Goal: Information Seeking & Learning: Learn about a topic

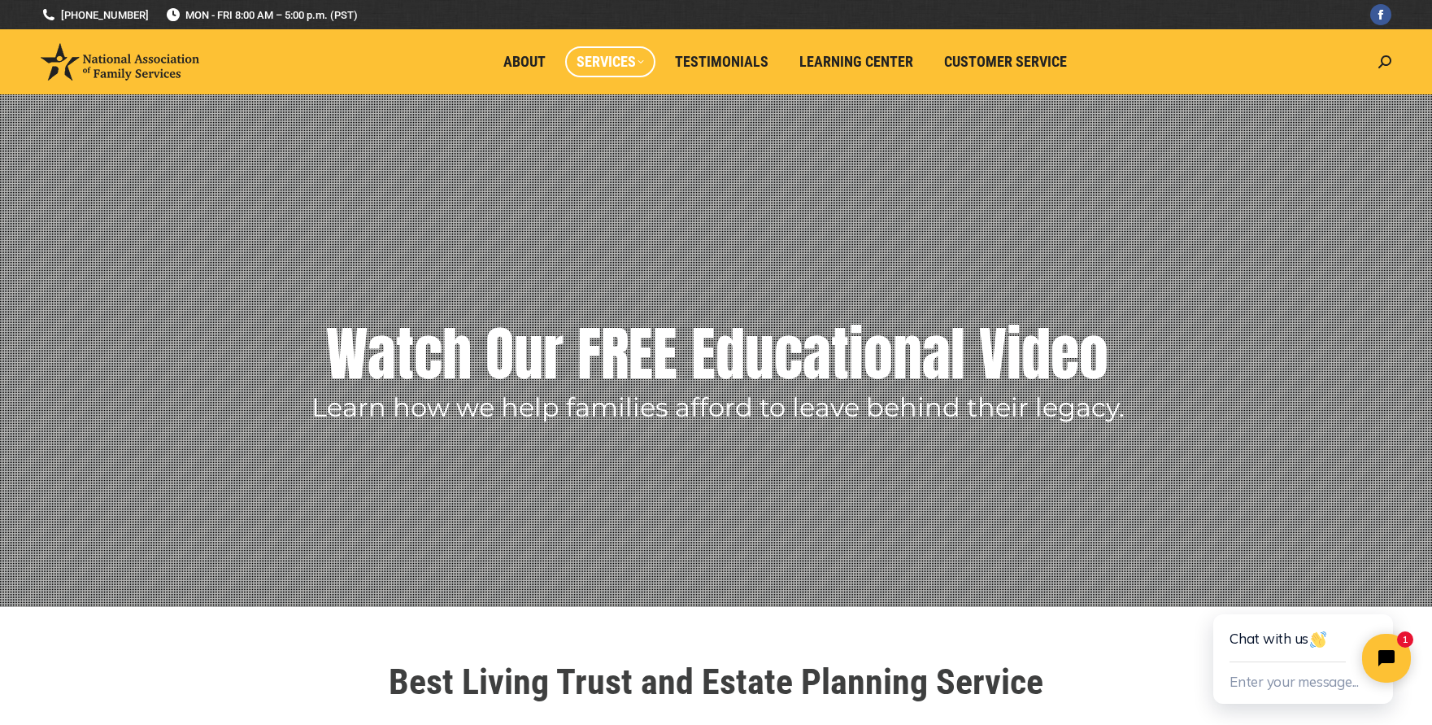
click at [601, 56] on span "Services" at bounding box center [610, 62] width 67 height 18
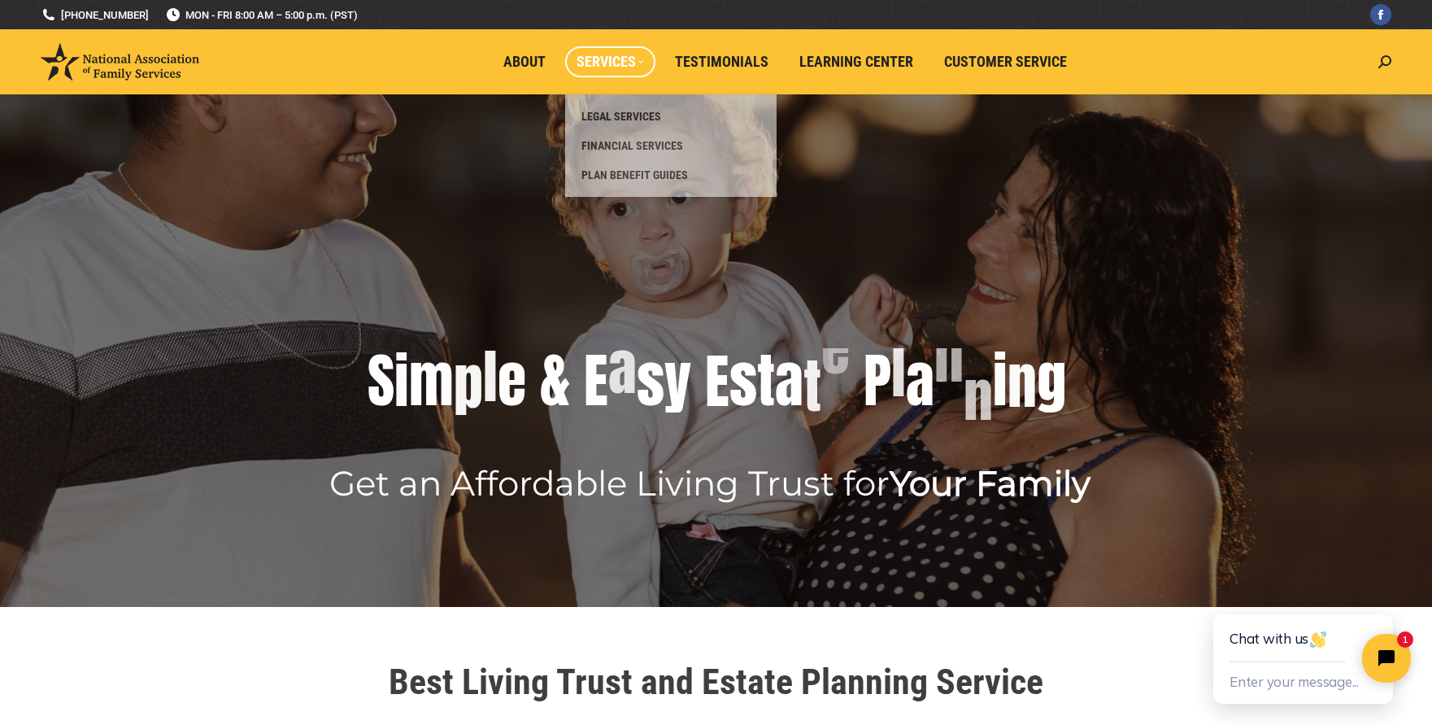
click at [619, 67] on span "Services" at bounding box center [610, 62] width 67 height 18
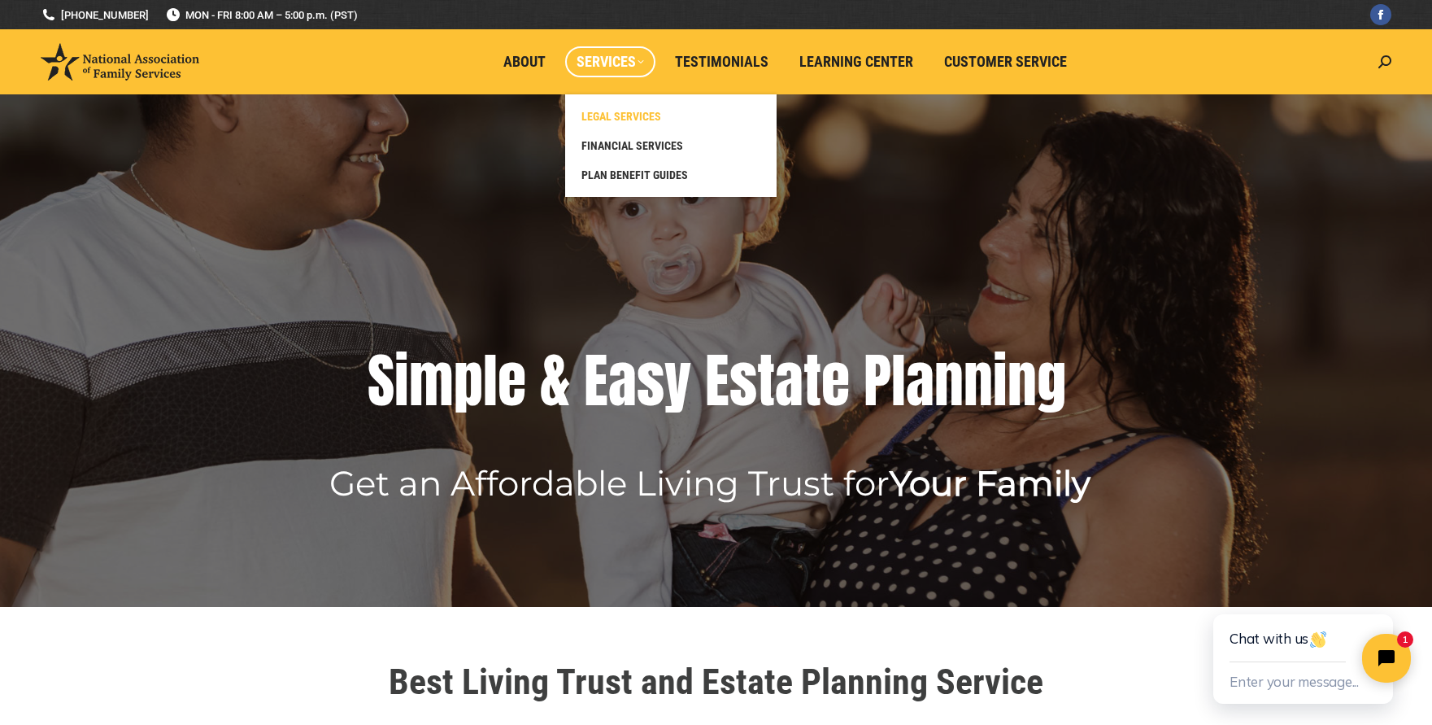
click at [620, 115] on span "LEGAL SERVICES" at bounding box center [621, 116] width 80 height 15
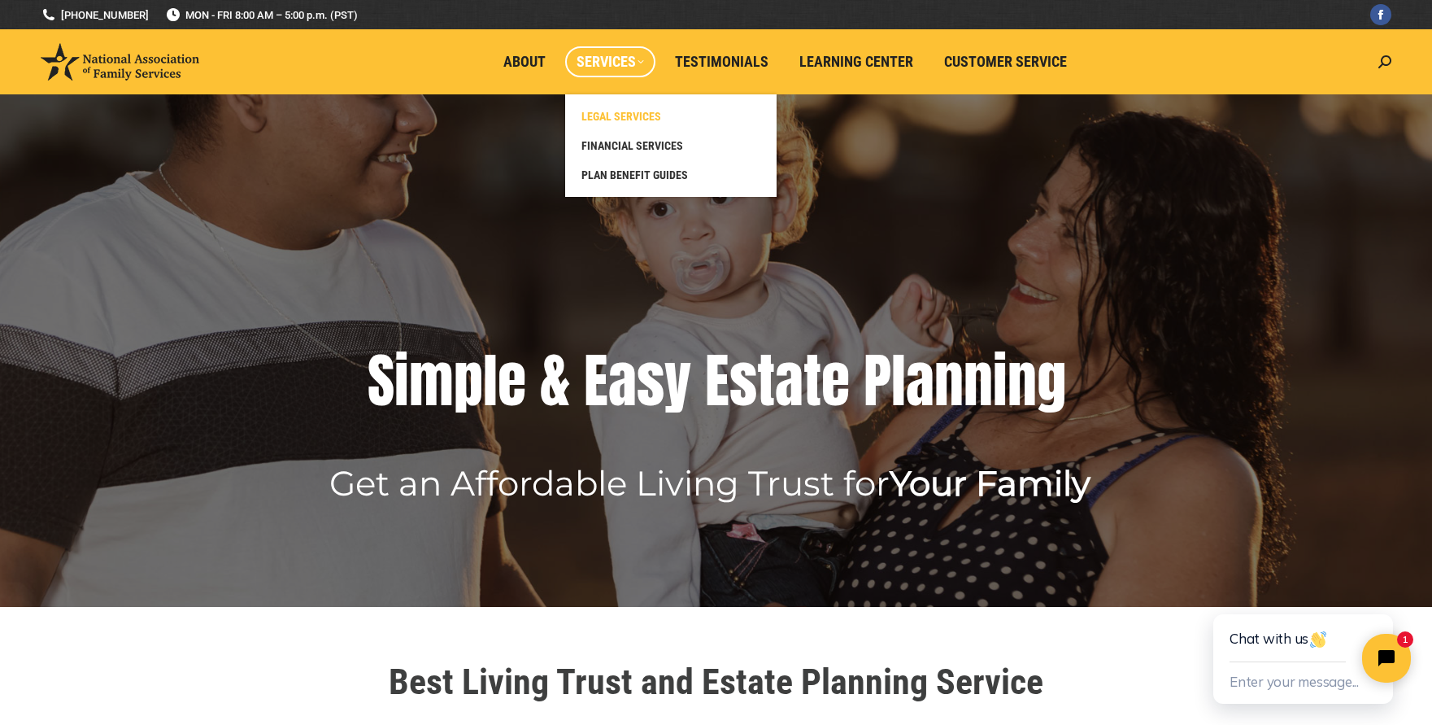
click at [617, 115] on span "LEGAL SERVICES" at bounding box center [621, 116] width 80 height 15
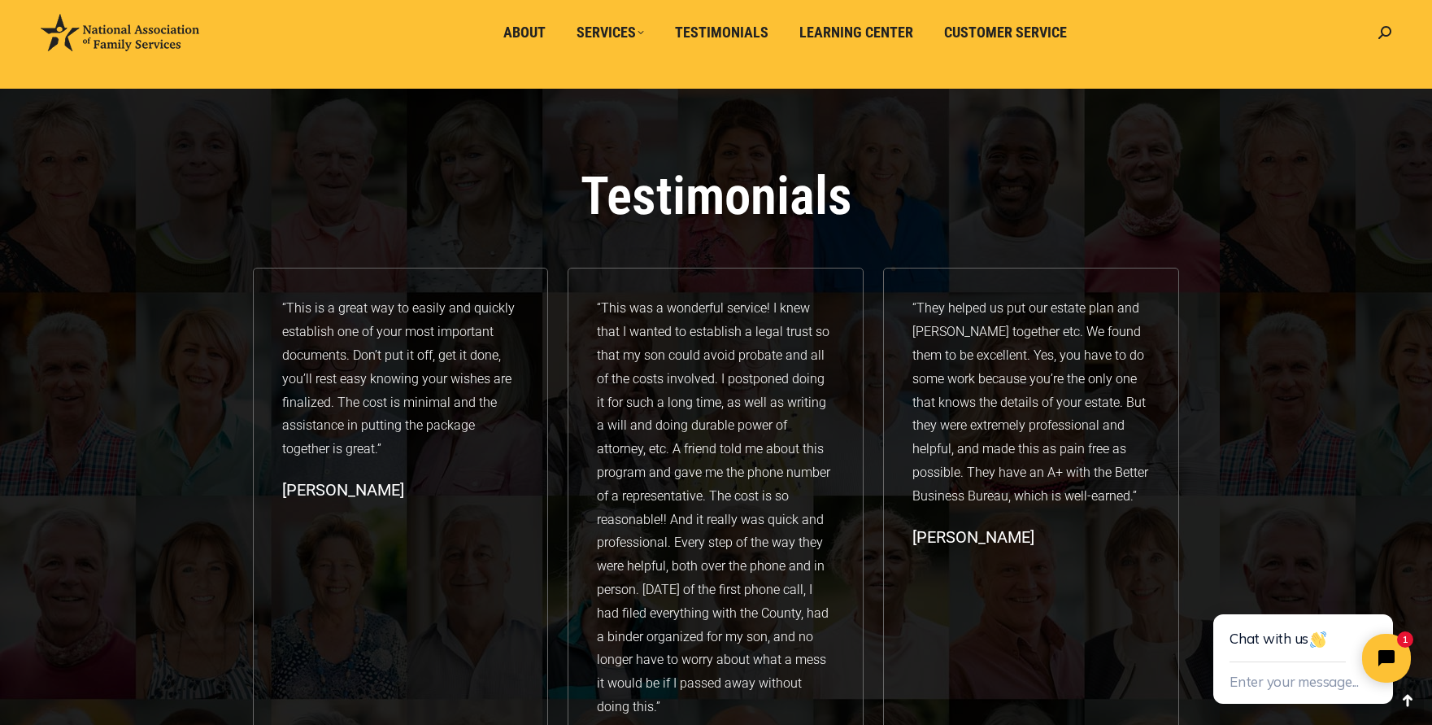
scroll to position [2440, 0]
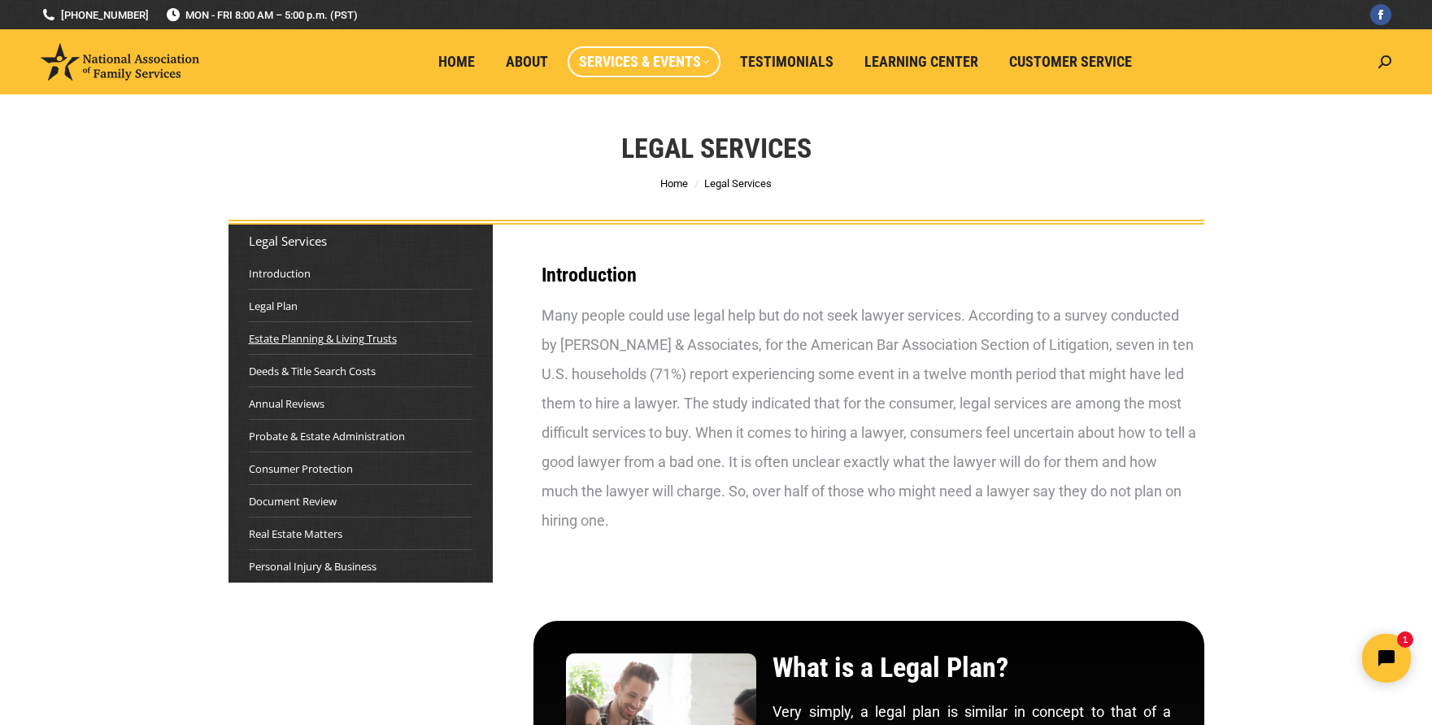
click at [283, 337] on link "Estate Planning & Living Trusts" at bounding box center [323, 338] width 148 height 16
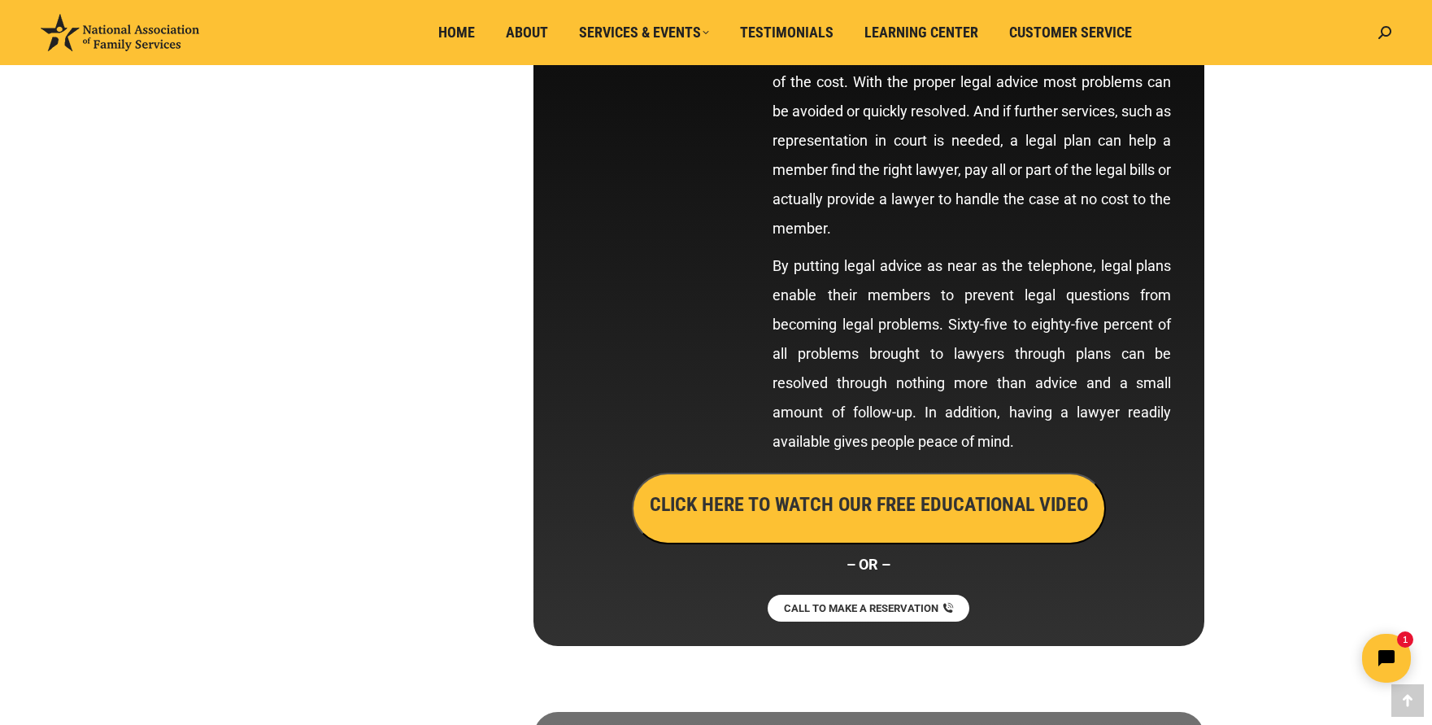
scroll to position [894, 0]
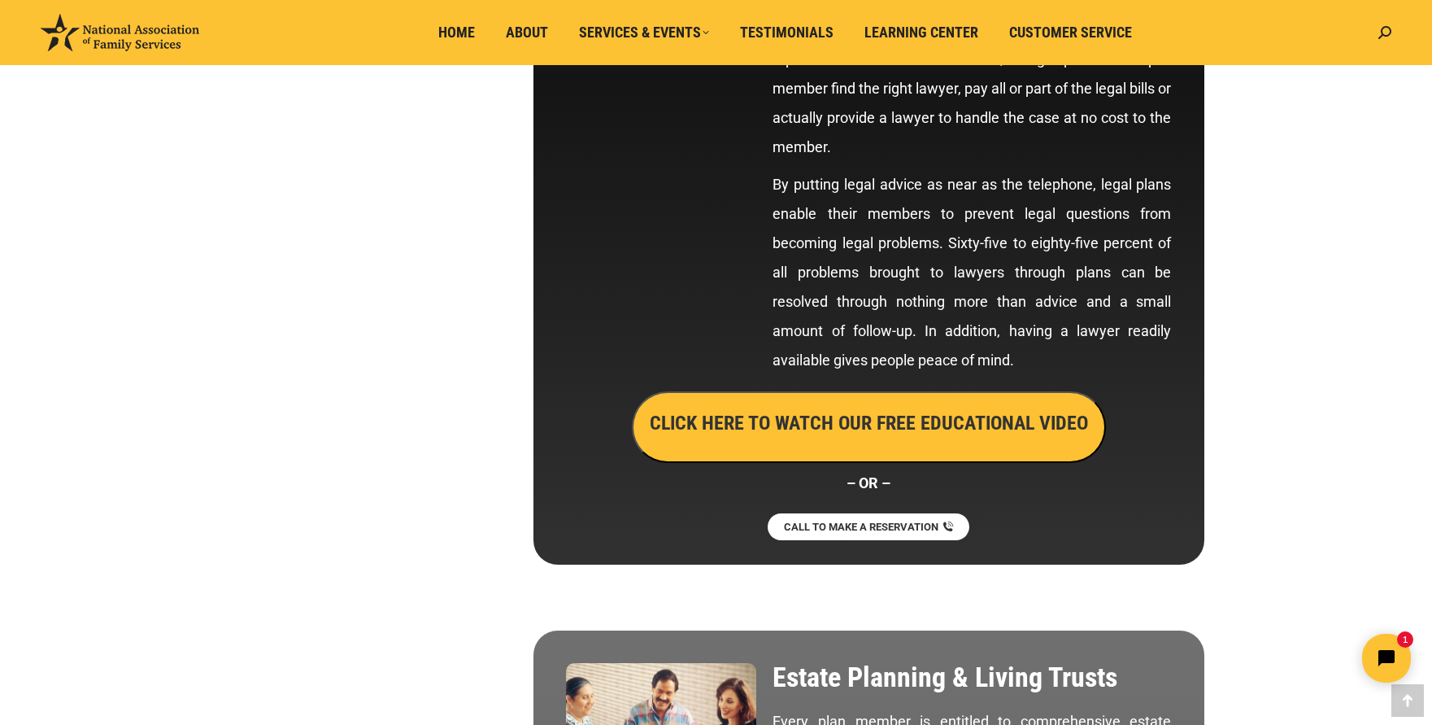
drag, startPoint x: 1256, startPoint y: 129, endPoint x: 1289, endPoint y: 141, distance: 34.5
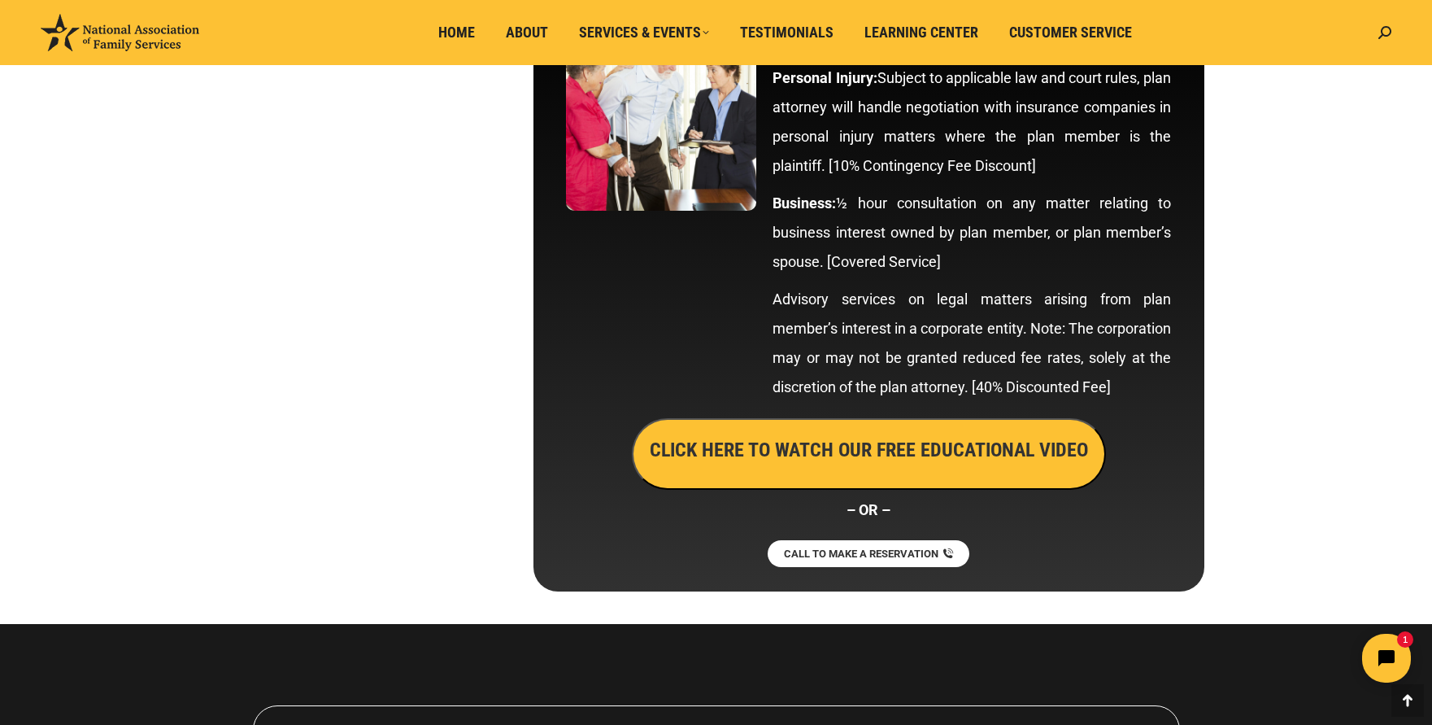
scroll to position [8447, 0]
